Goal: Task Accomplishment & Management: Manage account settings

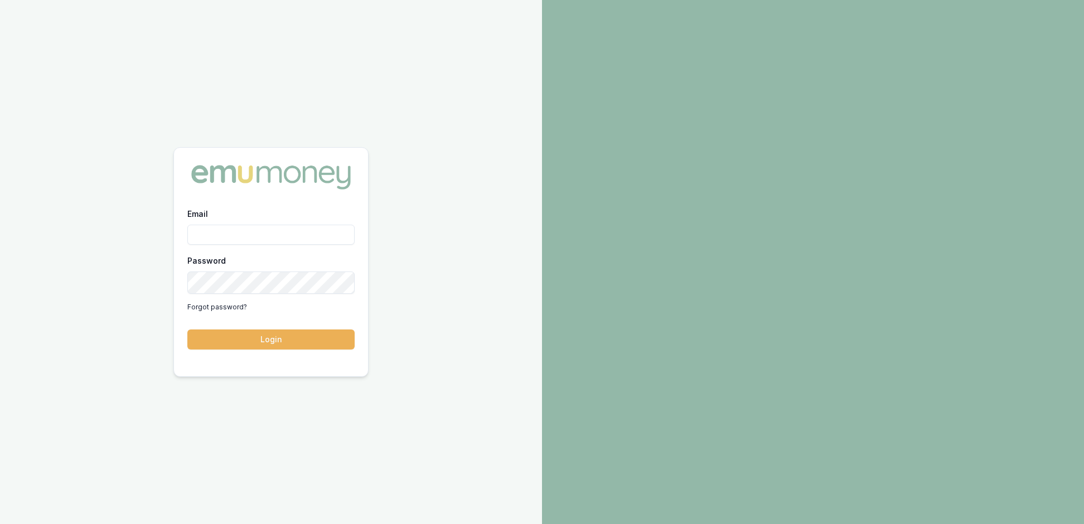
type input "rachael.connors@emumoney.com.au"
click at [277, 345] on button "Login" at bounding box center [270, 340] width 167 height 20
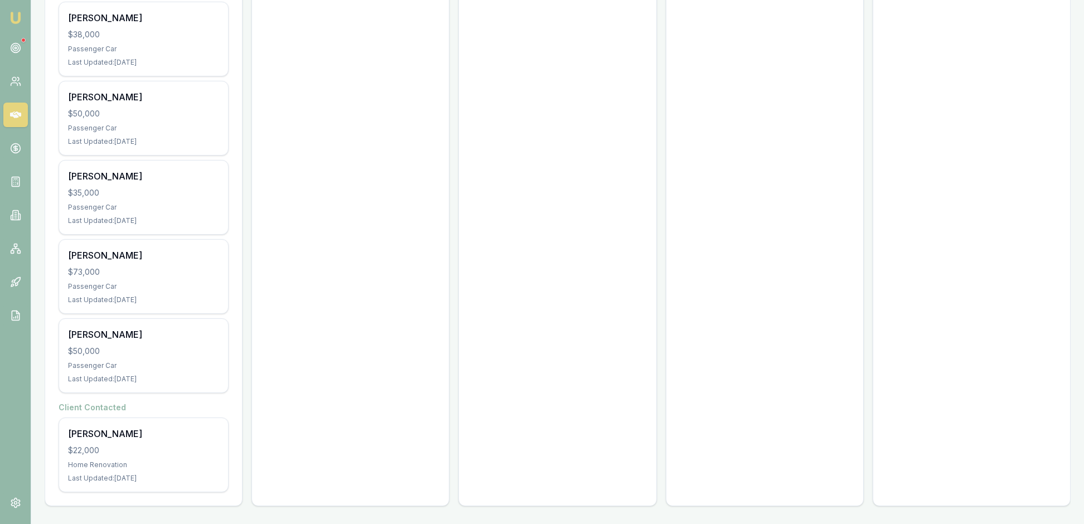
scroll to position [1149, 0]
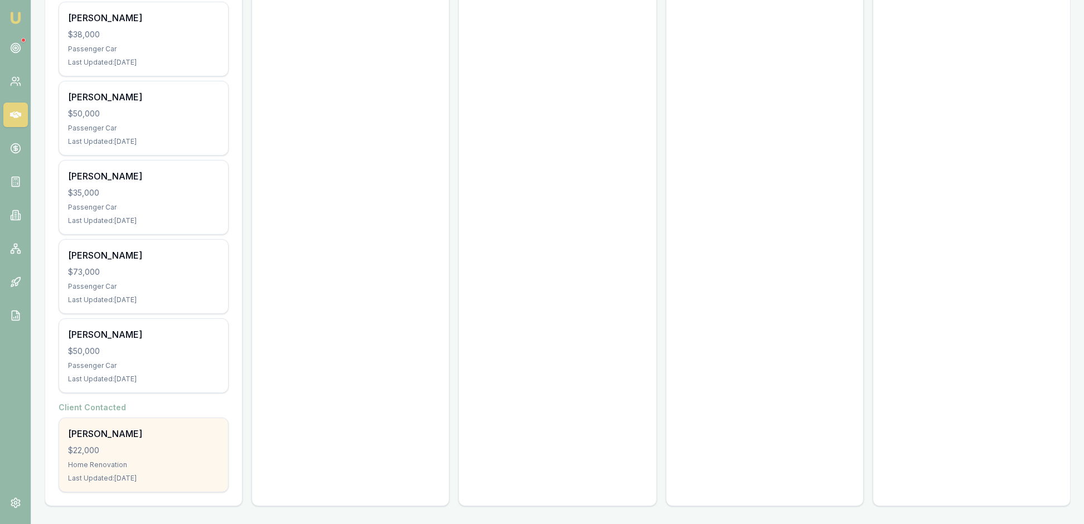
click at [209, 428] on div "[PERSON_NAME]" at bounding box center [143, 433] width 151 height 13
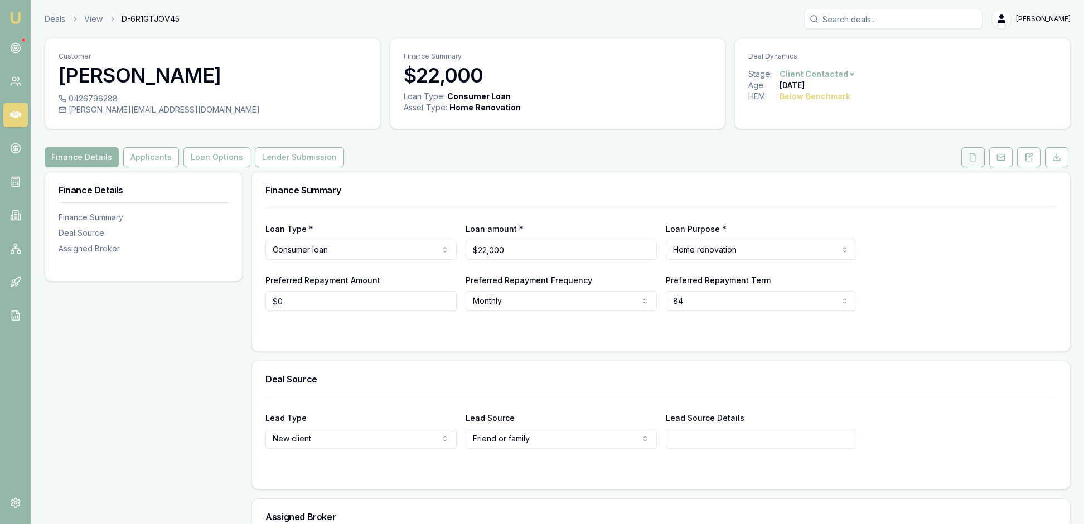
click at [968, 162] on icon at bounding box center [972, 157] width 9 height 9
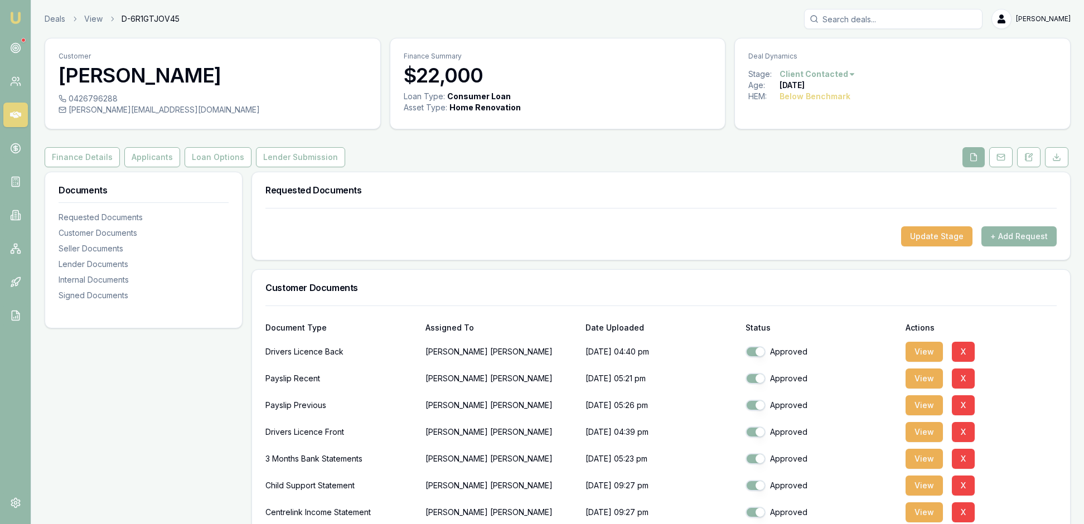
click at [725, 167] on div "Finance Details Applicants Loan Options Lender Submission" at bounding box center [558, 157] width 1026 height 20
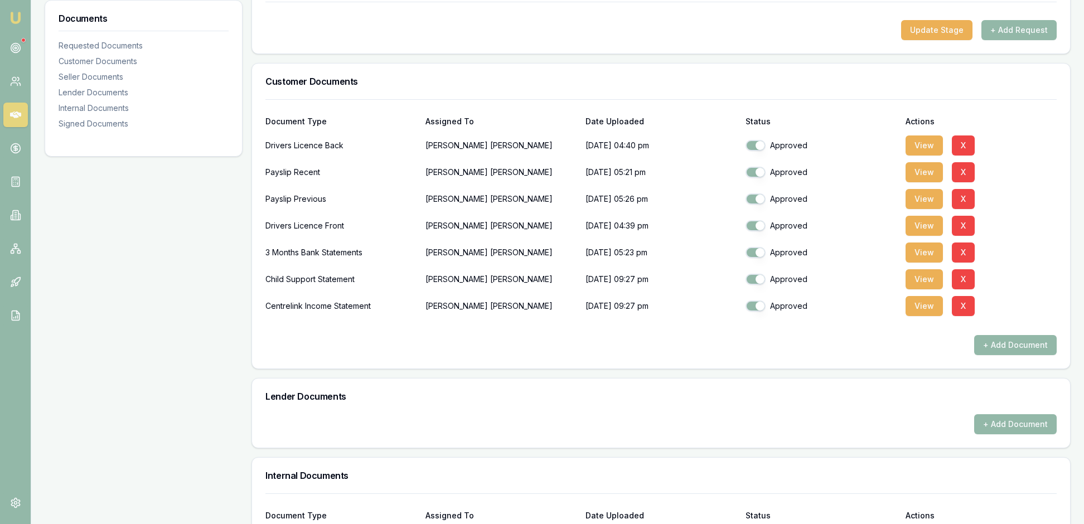
scroll to position [219, 0]
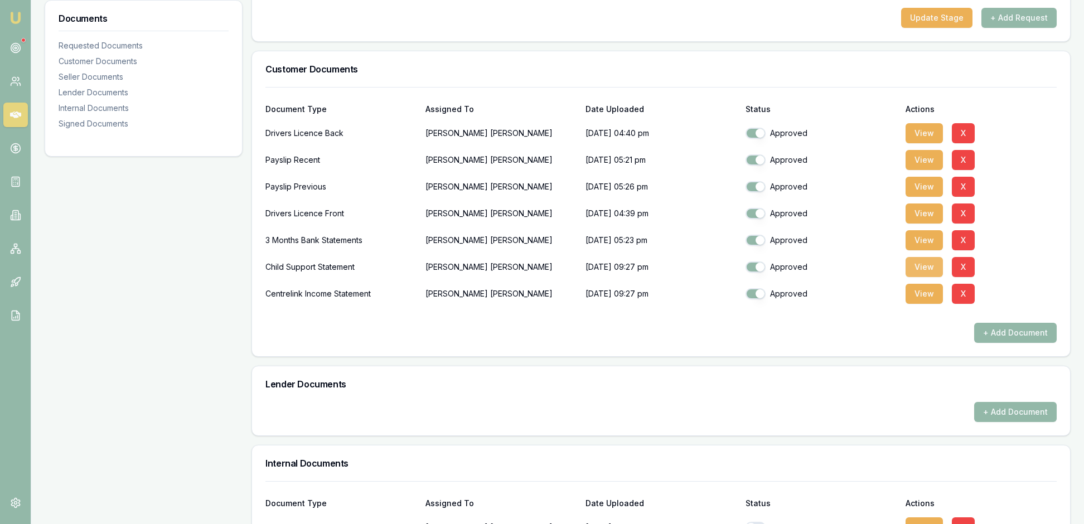
click at [926, 277] on button "View" at bounding box center [923, 267] width 37 height 20
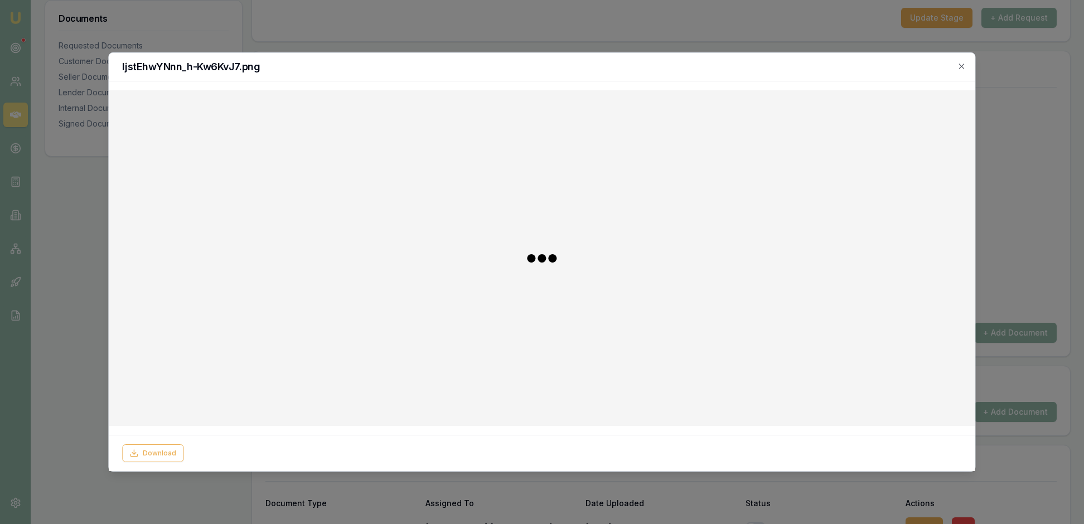
click at [907, 307] on div at bounding box center [542, 258] width 866 height 336
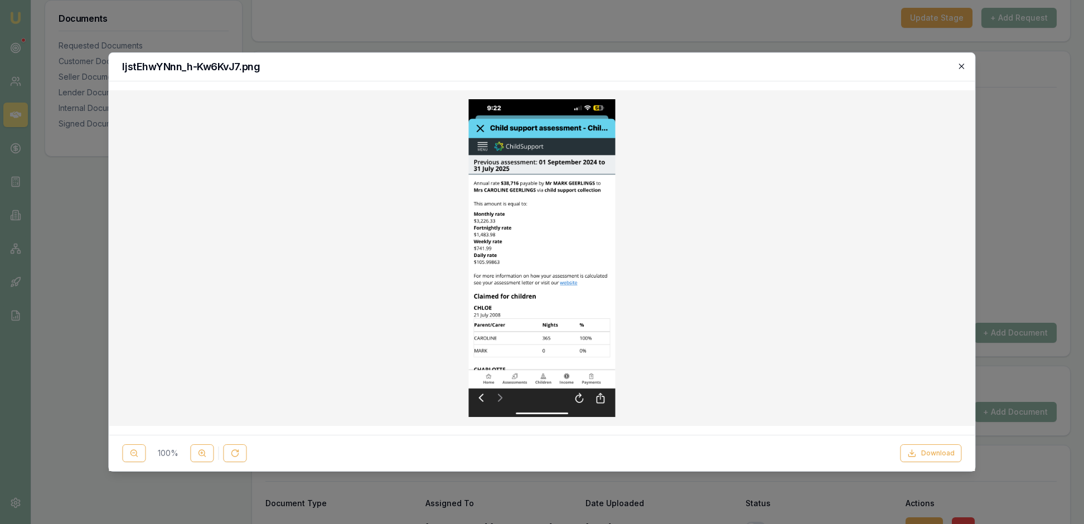
click at [960, 64] on icon "button" at bounding box center [961, 66] width 9 height 9
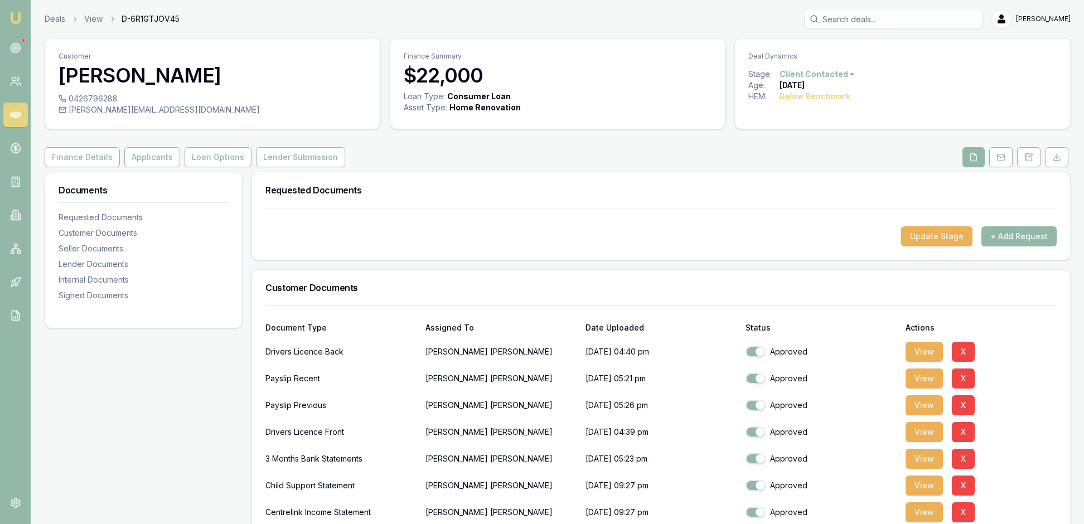
scroll to position [0, 0]
drag, startPoint x: 256, startPoint y: 122, endPoint x: 79, endPoint y: 127, distance: 177.4
click at [79, 115] on div "caroline.geerlings2022@outlook.com" at bounding box center [213, 109] width 308 height 11
copy div "caroline.geerlings2022@outlook.com"
